Goal: Transaction & Acquisition: Purchase product/service

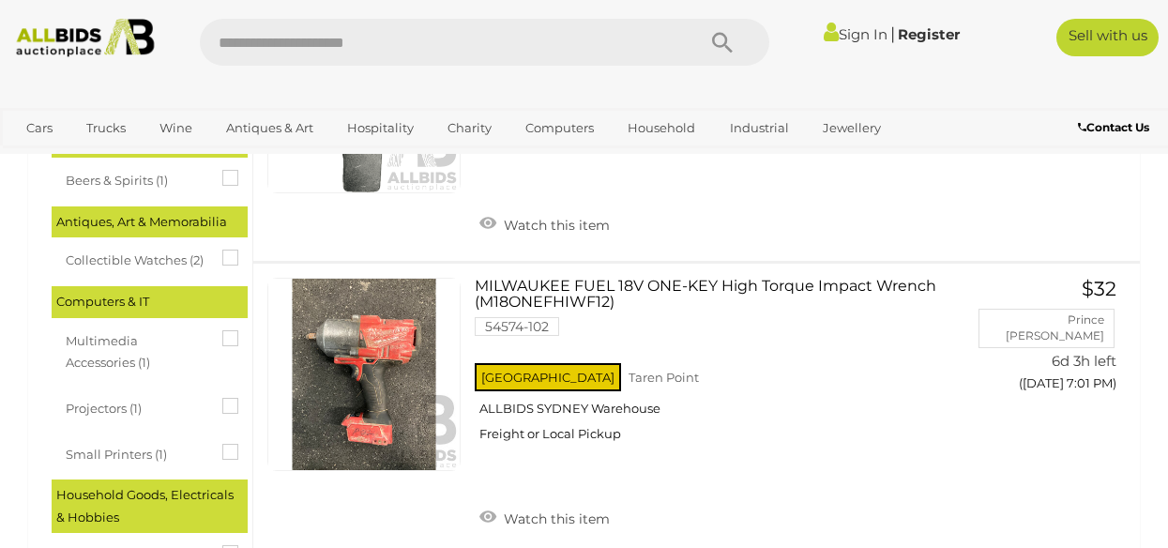
scroll to position [525, 0]
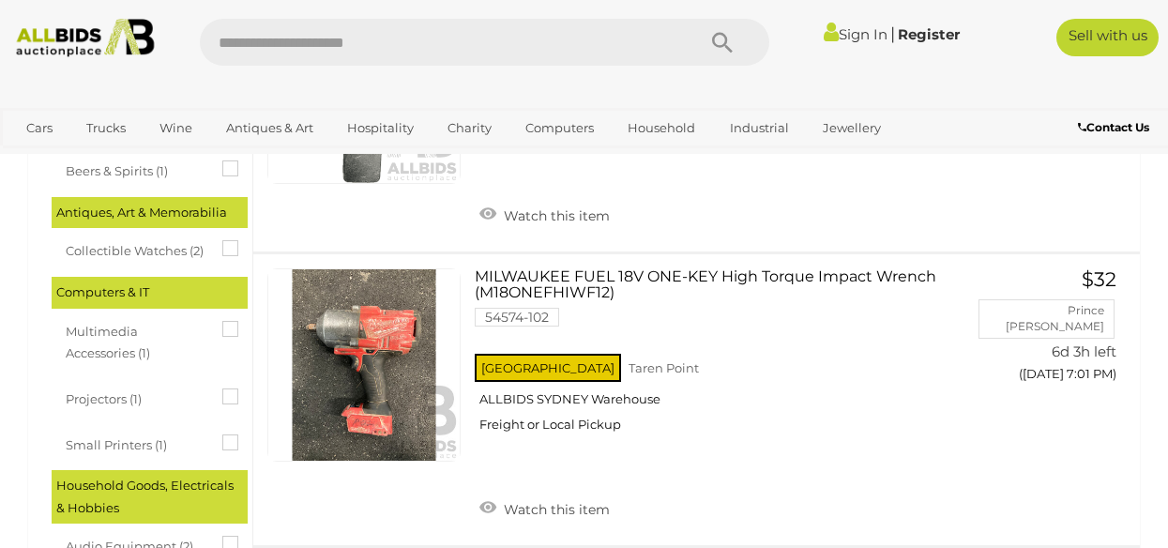
click at [172, 168] on span "Beers & Spirits (1)" at bounding box center [136, 169] width 141 height 26
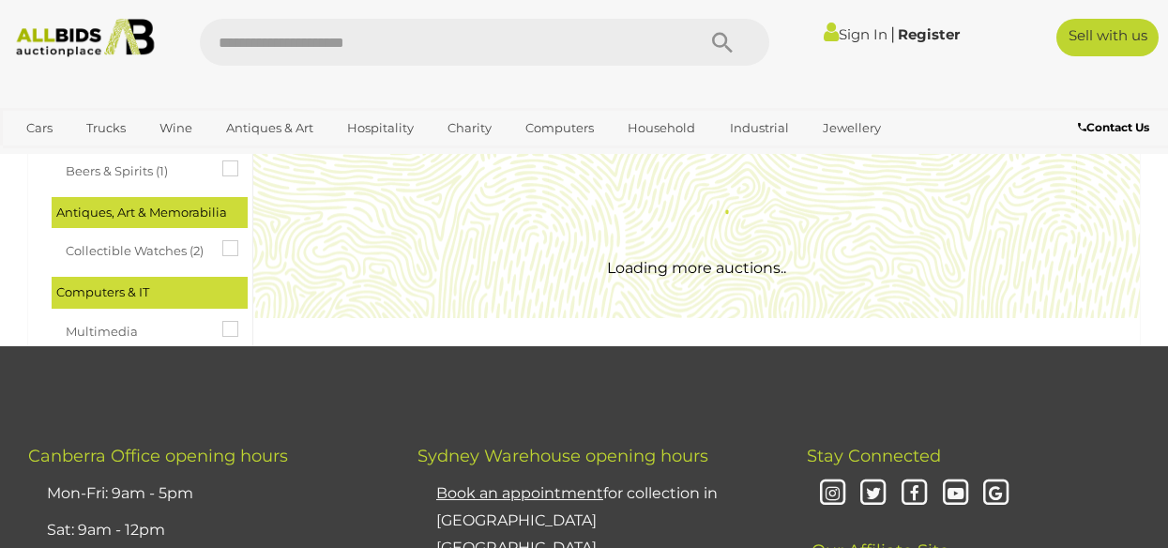
scroll to position [0, 0]
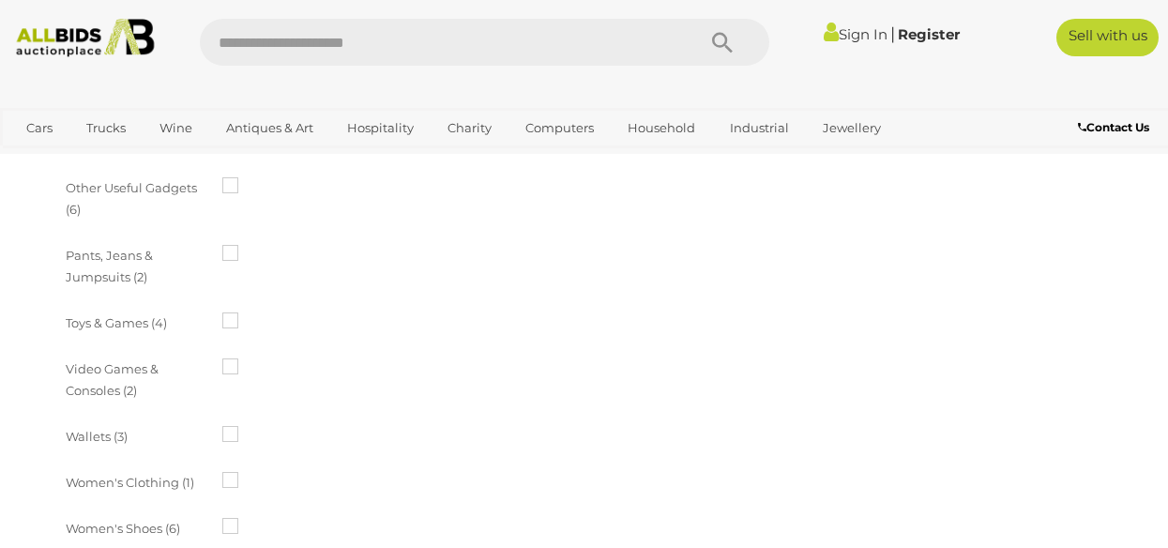
scroll to position [1389, 0]
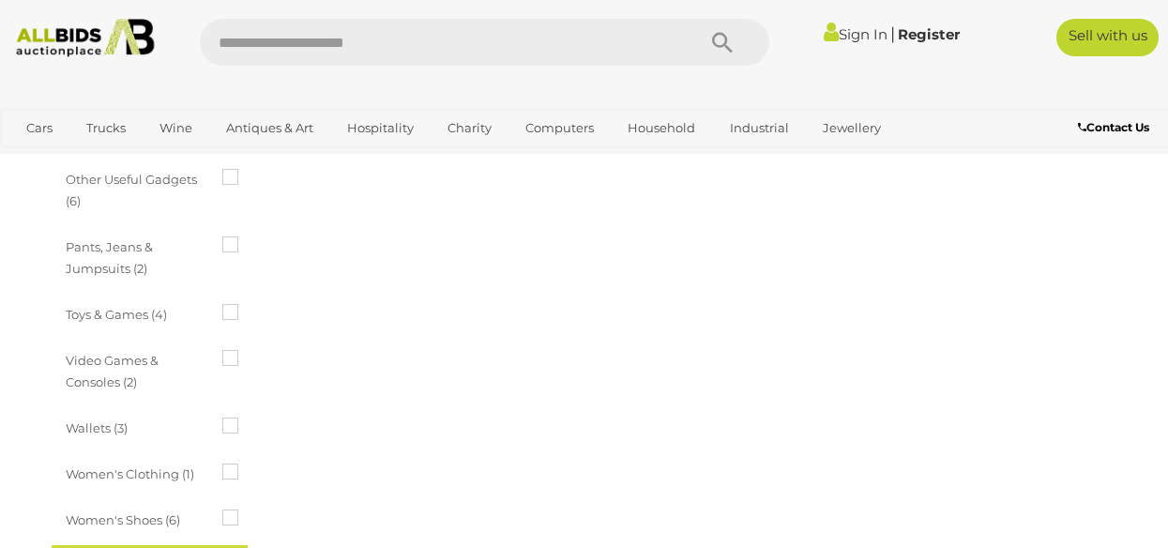
click at [172, 168] on span "Other Useful Gadgets (6)" at bounding box center [136, 188] width 141 height 49
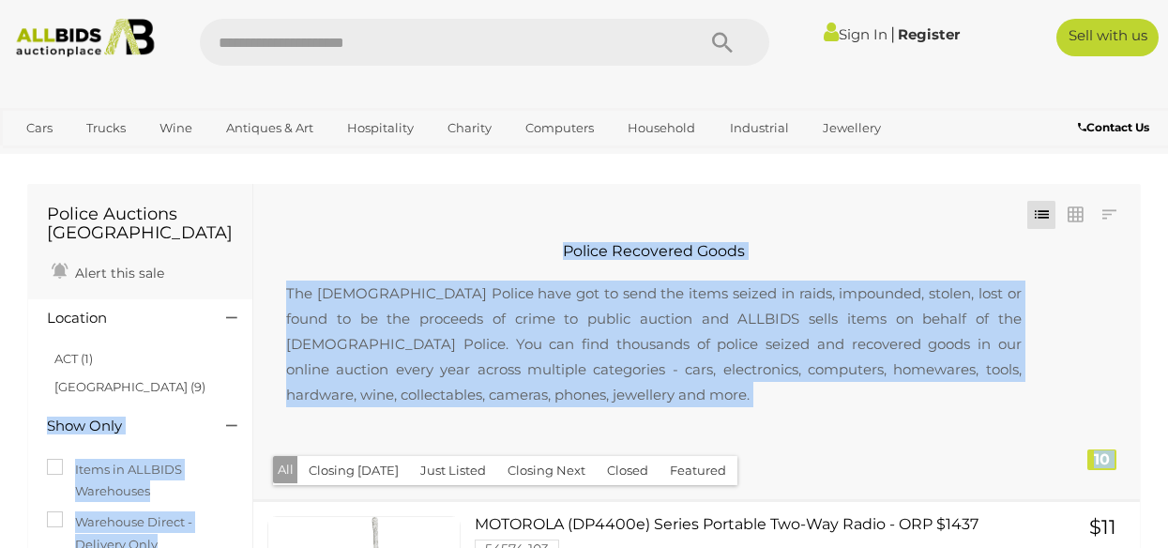
drag, startPoint x: 246, startPoint y: 401, endPoint x: 259, endPoint y: 487, distance: 87.3
click at [358, 472] on button "Closing [DATE]" at bounding box center [353, 470] width 113 height 29
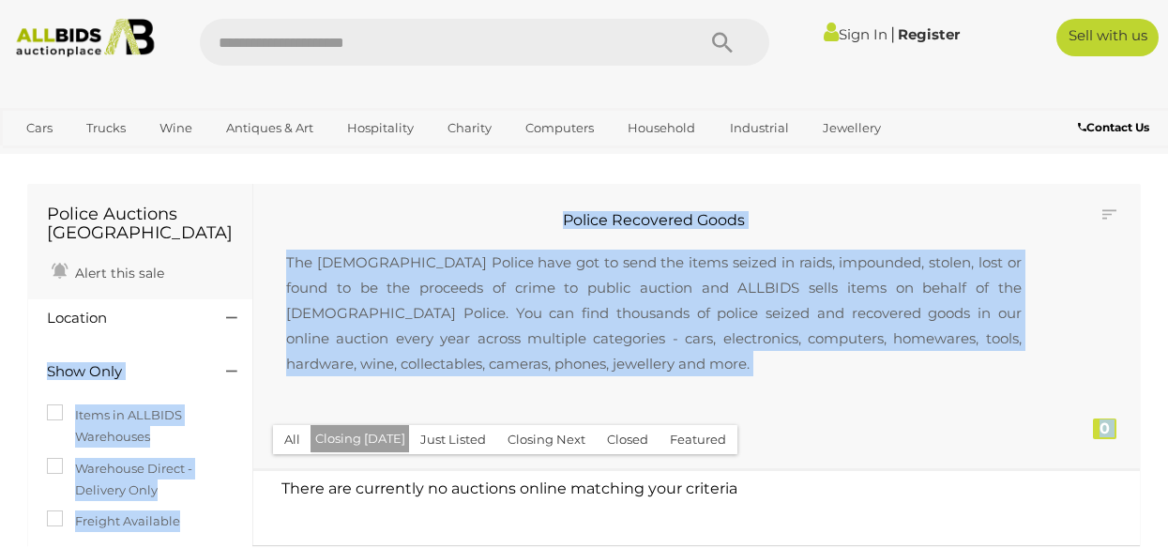
click at [897, 329] on p "The [DEMOGRAPHIC_DATA] Police have got to send the items seized in raids, impou…" at bounding box center [653, 313] width 773 height 164
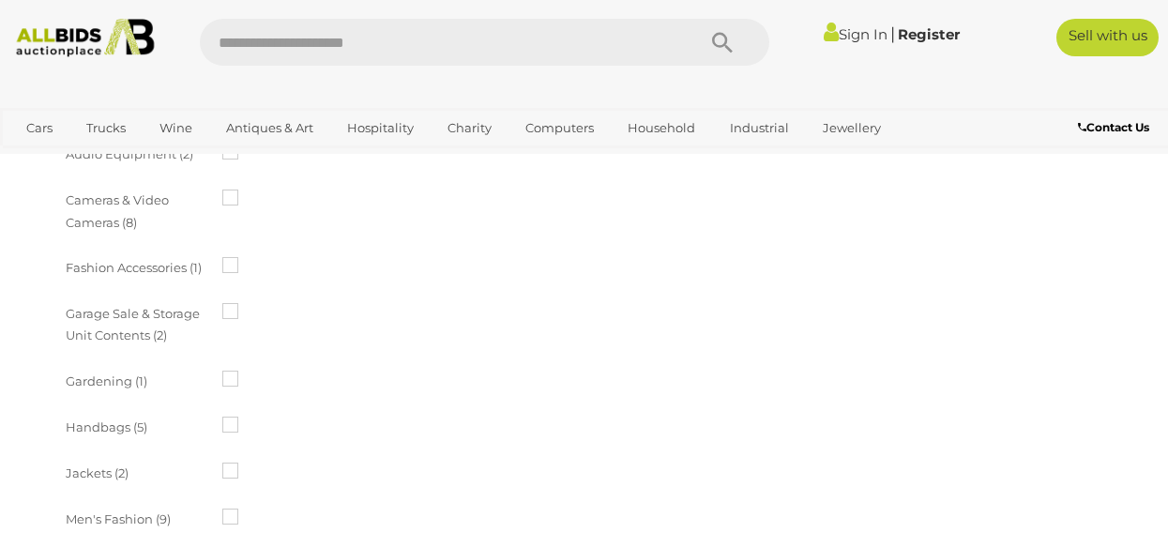
scroll to position [901, 0]
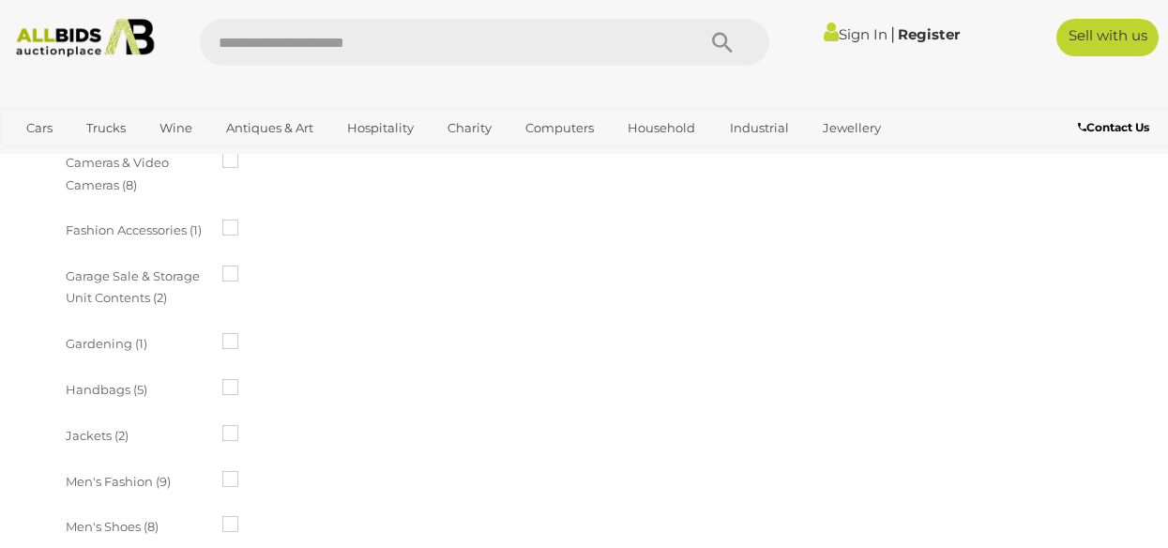
click at [118, 385] on span "Handbags (5)" at bounding box center [136, 387] width 141 height 26
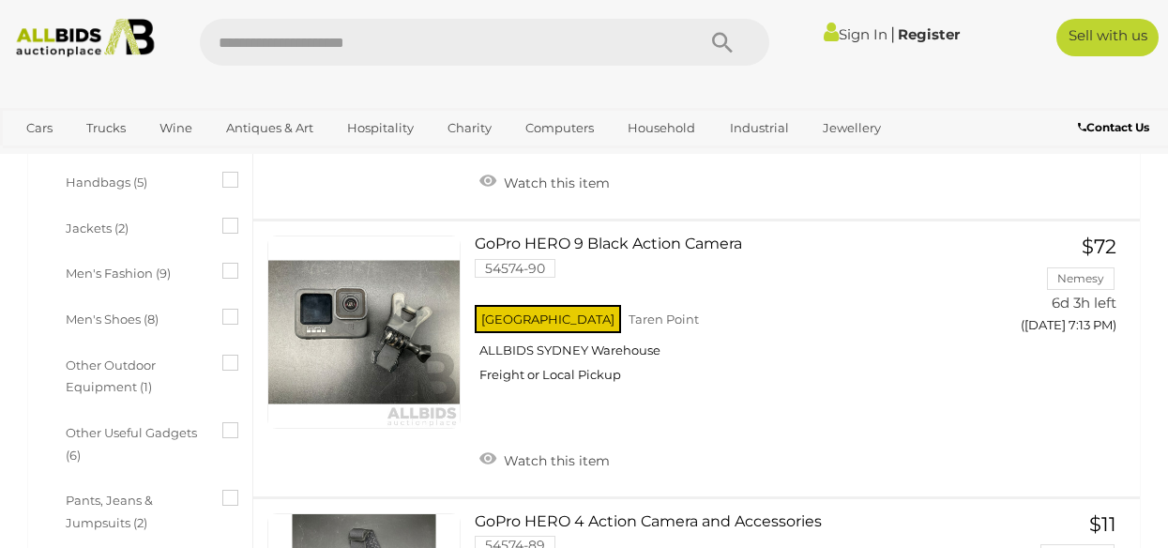
scroll to position [1128, 0]
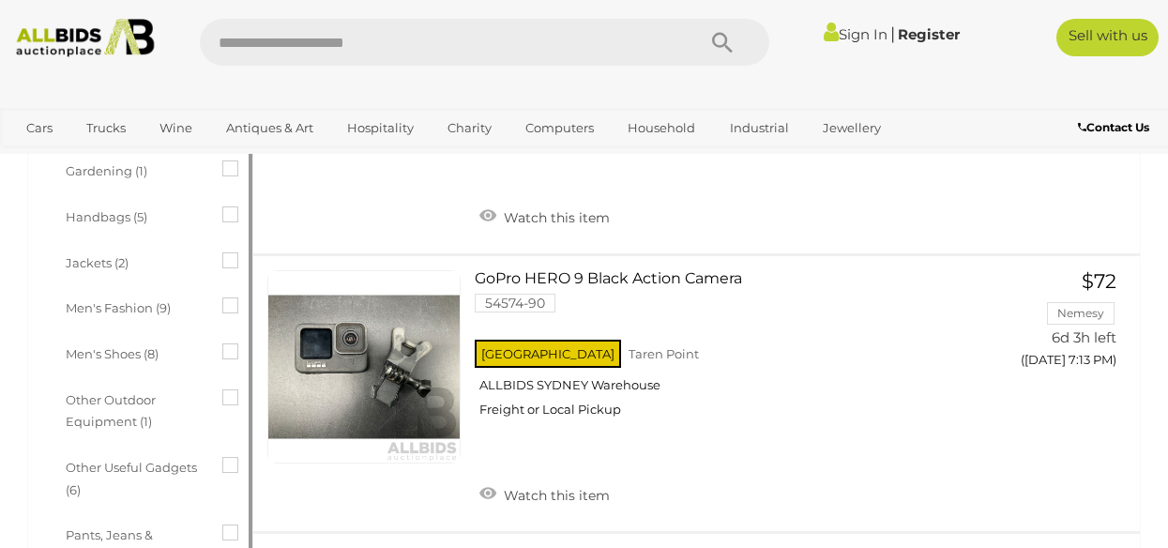
click at [223, 464] on div "Other Useful Gadgets (6)" at bounding box center [154, 479] width 177 height 55
click at [178, 467] on span "Other Useful Gadgets (6)" at bounding box center [136, 476] width 141 height 49
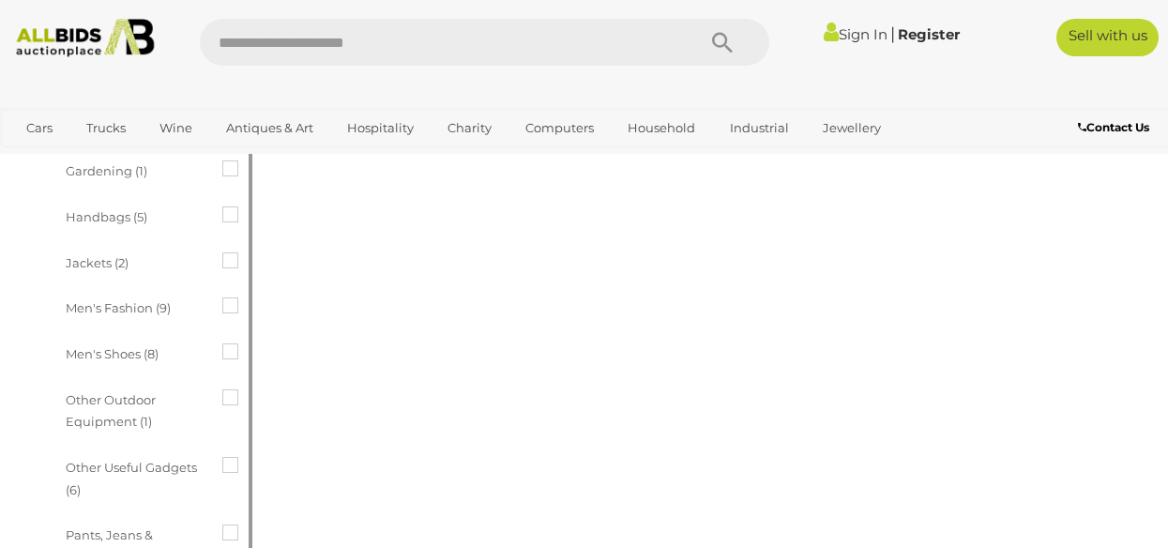
scroll to position [0, 0]
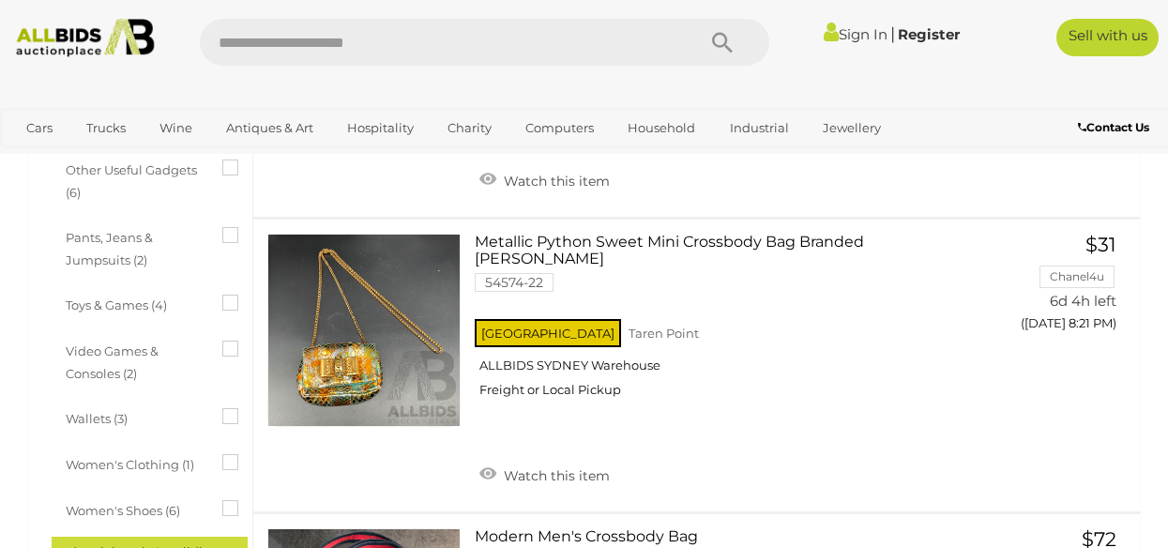
scroll to position [1433, 0]
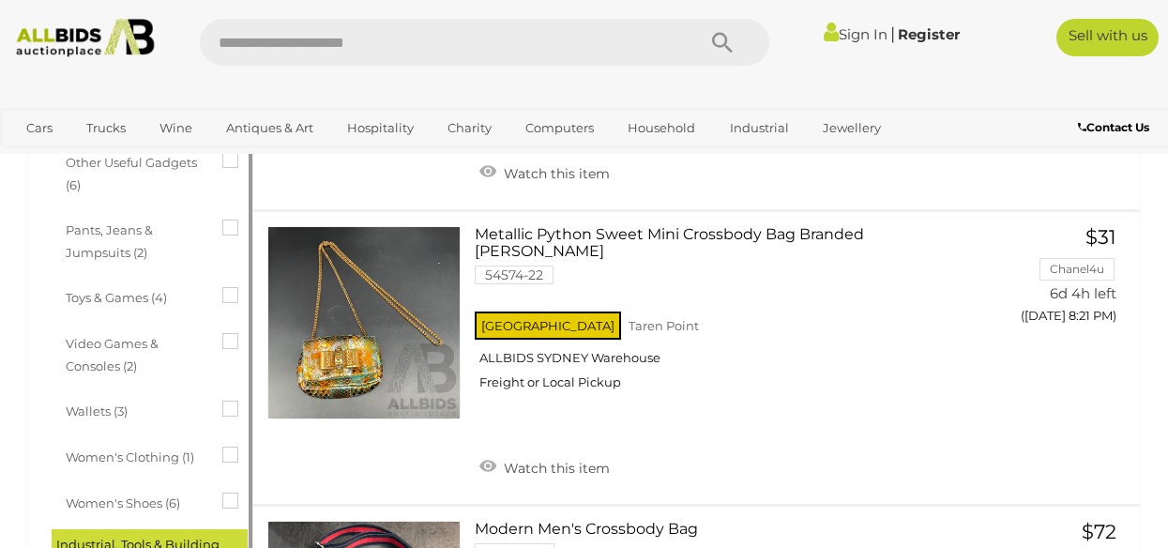
click at [87, 495] on span "Women's Shoes (6)" at bounding box center [136, 501] width 141 height 26
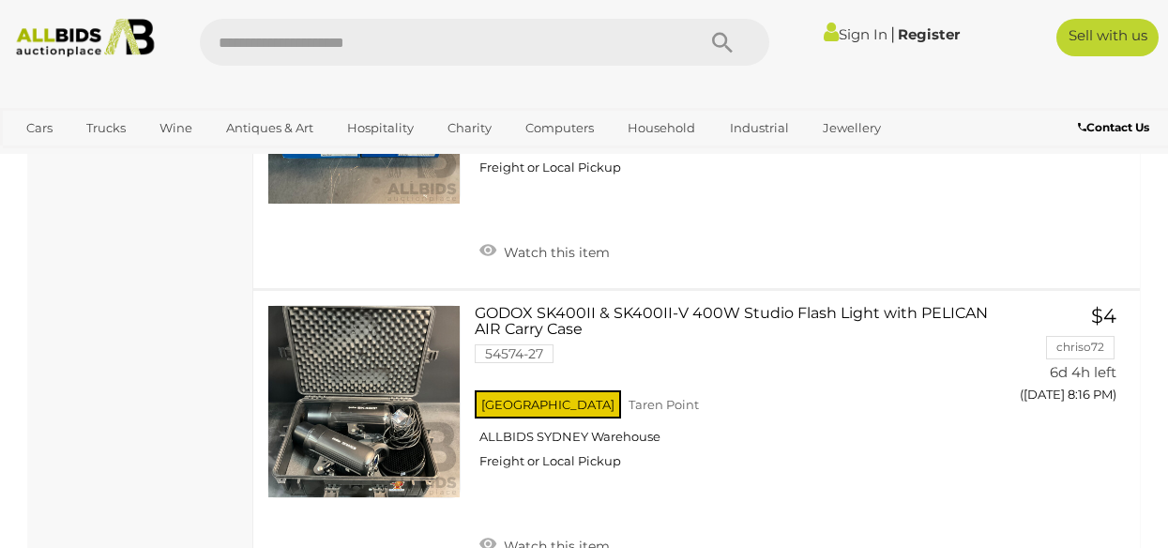
scroll to position [3128, 0]
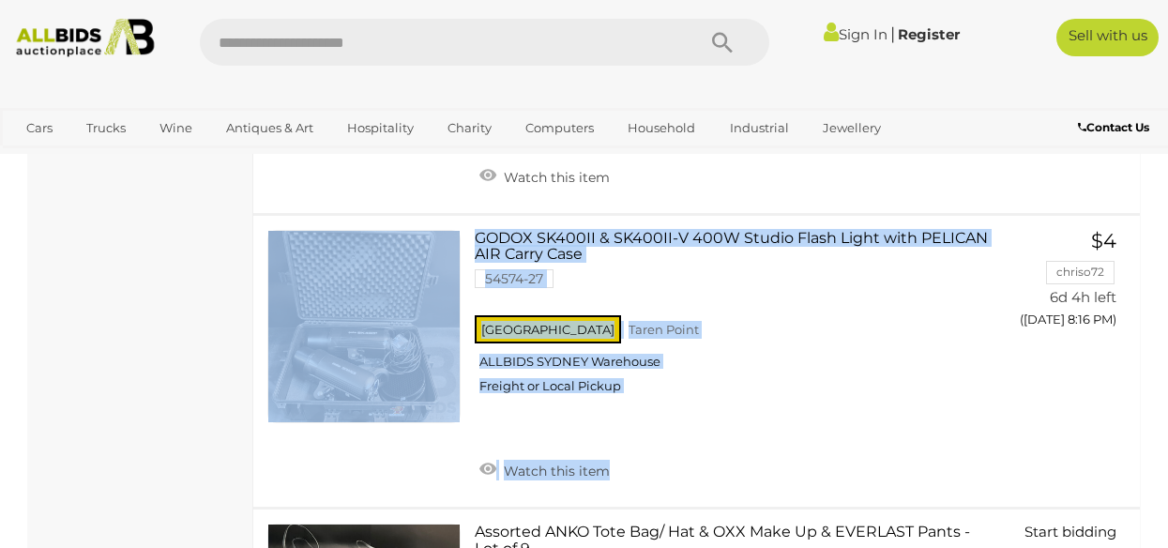
click at [867, 485] on div "GODOX SK400II & SK400II-V 400W Studio Flash Light with PELICAN AIR Carry Case 5…" at bounding box center [696, 361] width 915 height 291
